Goal: Information Seeking & Learning: Check status

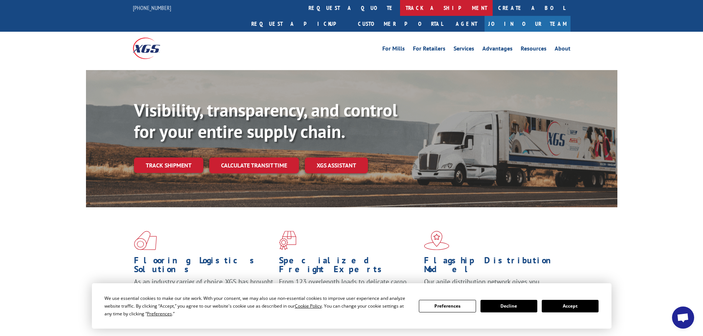
click at [400, 8] on link "track a shipment" at bounding box center [446, 8] width 93 height 16
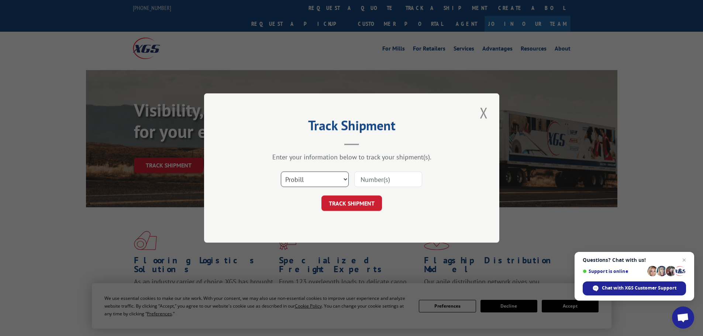
click at [331, 172] on select "Select category... Probill BOL PO" at bounding box center [315, 179] width 68 height 15
select select "bol"
click at [281, 172] on select "Select category... Probill BOL PO" at bounding box center [315, 179] width 68 height 15
click at [385, 182] on input at bounding box center [388, 179] width 68 height 15
paste input "426501"
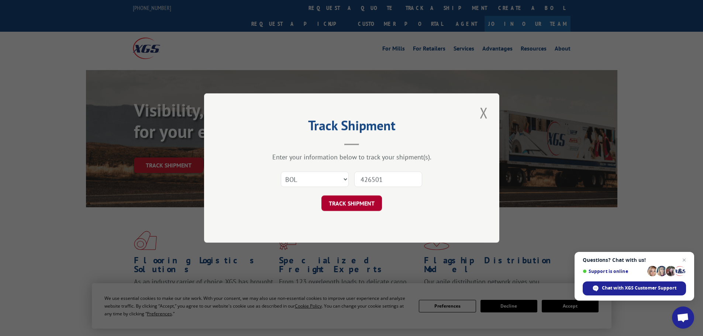
type input "426501"
click at [361, 198] on button "TRACK SHIPMENT" at bounding box center [351, 203] width 61 height 15
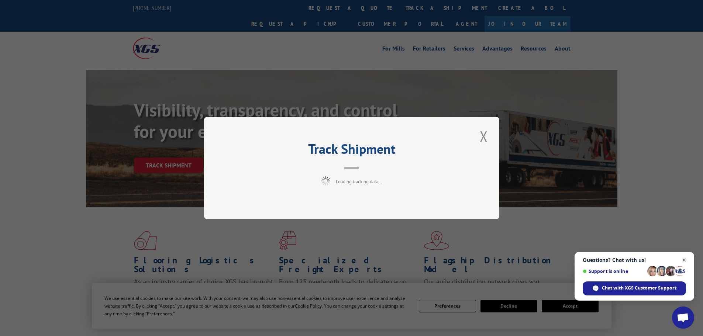
click at [681, 256] on span "Questions? Chat with us! Support is online Chat with XGS Customer Support" at bounding box center [635, 276] width 120 height 49
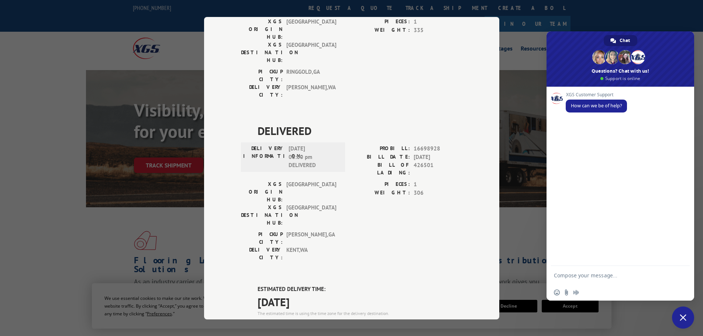
scroll to position [443, 0]
drag, startPoint x: 335, startPoint y: 139, endPoint x: 256, endPoint y: 140, distance: 79.0
click at [258, 293] on span "[DATE]" at bounding box center [360, 301] width 205 height 17
copy span "[DATE]"
